Goal: Transaction & Acquisition: Purchase product/service

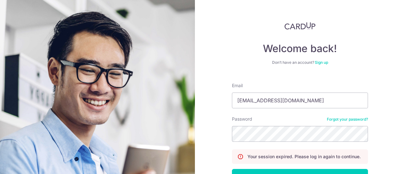
scroll to position [46, 0]
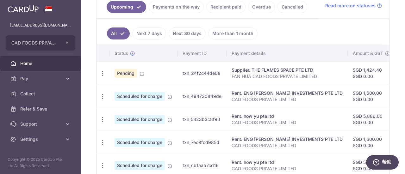
scroll to position [158, 0]
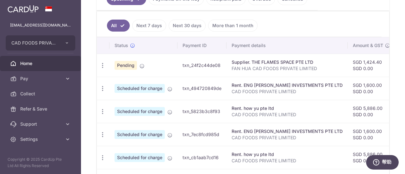
click at [147, 25] on link "Next 7 days" at bounding box center [149, 26] width 34 height 12
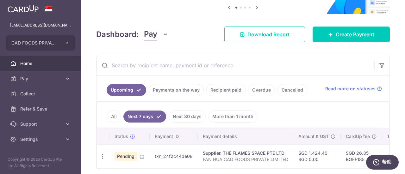
scroll to position [93, 0]
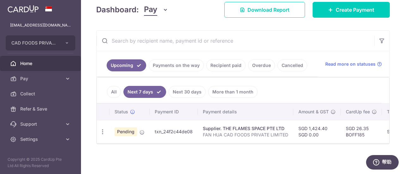
click at [225, 63] on link "Recipient paid" at bounding box center [225, 65] width 39 height 12
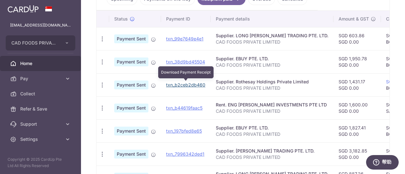
scroll to position [32, 0]
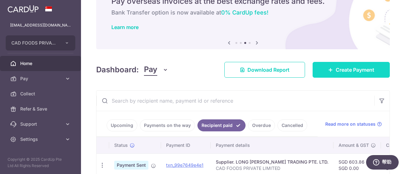
click at [350, 71] on span "Create Payment" at bounding box center [355, 70] width 39 height 8
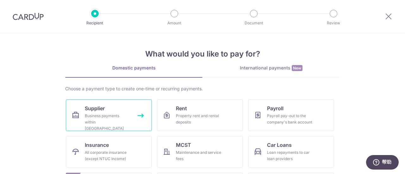
click at [125, 116] on div "Business payments within Singapore" at bounding box center [108, 122] width 46 height 19
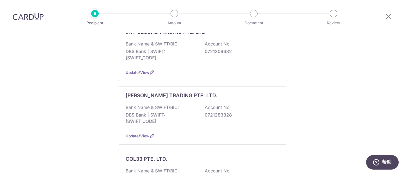
scroll to position [126, 0]
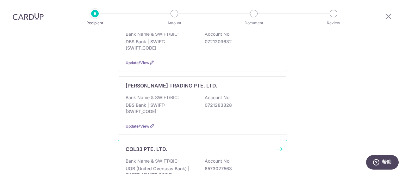
click at [167, 145] on div "COL33 PTE. LTD." at bounding box center [199, 149] width 146 height 8
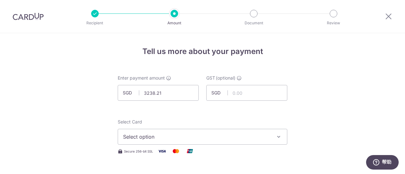
type input "3,238.21"
click at [178, 133] on span "Select option" at bounding box center [196, 137] width 147 height 8
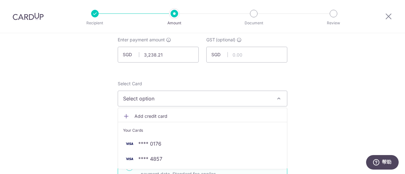
scroll to position [95, 0]
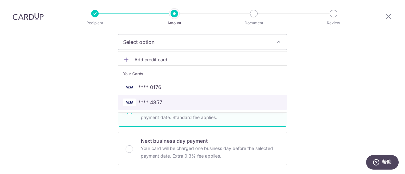
click at [160, 99] on span "**** 4857" at bounding box center [150, 103] width 24 height 8
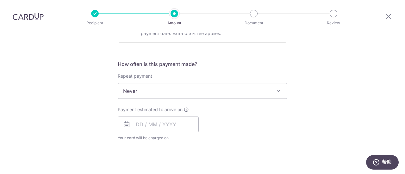
scroll to position [221, 0]
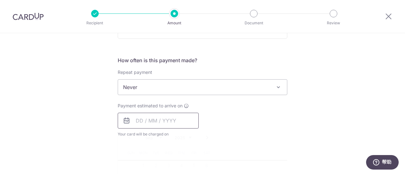
click at [139, 122] on input "text" at bounding box center [158, 121] width 81 height 16
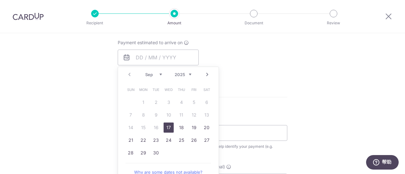
click at [169, 127] on link "17" at bounding box center [168, 128] width 10 height 10
type input "17/09/2025"
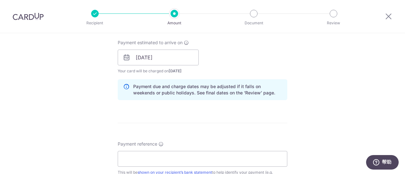
scroll to position [348, 0]
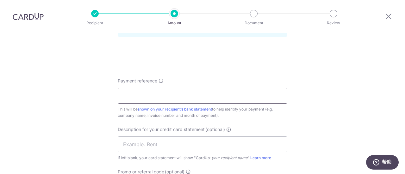
click at [145, 93] on input "Payment reference" at bounding box center [202, 96] width 169 height 16
type input "CAD FOODS PRIVATE LIMITED"
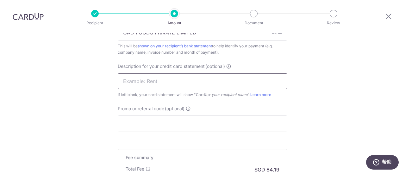
click at [159, 82] on input "text" at bounding box center [202, 81] width 169 height 16
type input "FOOD SUPPLIES"
click at [161, 123] on input "Promo or referral code (optional)" at bounding box center [202, 124] width 169 height 16
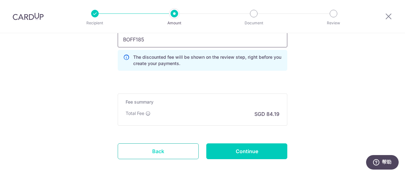
scroll to position [526, 0]
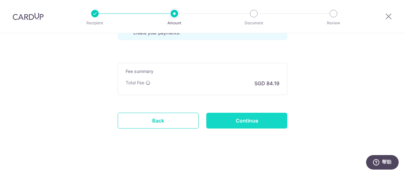
type input "BOFF185"
click at [244, 120] on input "Continue" at bounding box center [246, 121] width 81 height 16
type input "Create Schedule"
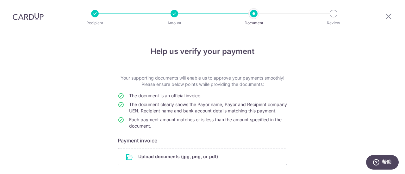
scroll to position [52, 0]
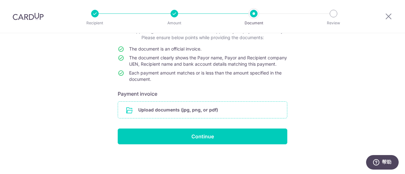
click at [156, 112] on input "file" at bounding box center [202, 110] width 169 height 16
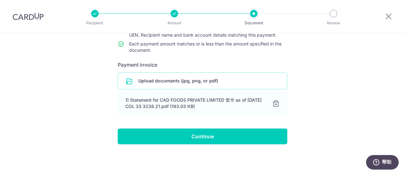
scroll to position [82, 0]
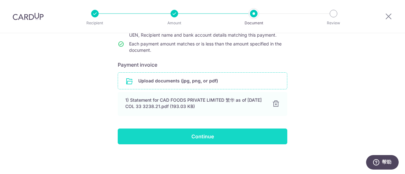
click at [198, 139] on input "Continue" at bounding box center [202, 137] width 169 height 16
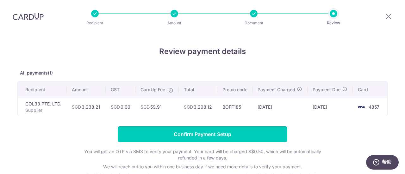
click at [198, 139] on input "Confirm Payment Setup" at bounding box center [202, 134] width 169 height 16
